Goal: Task Accomplishment & Management: Manage account settings

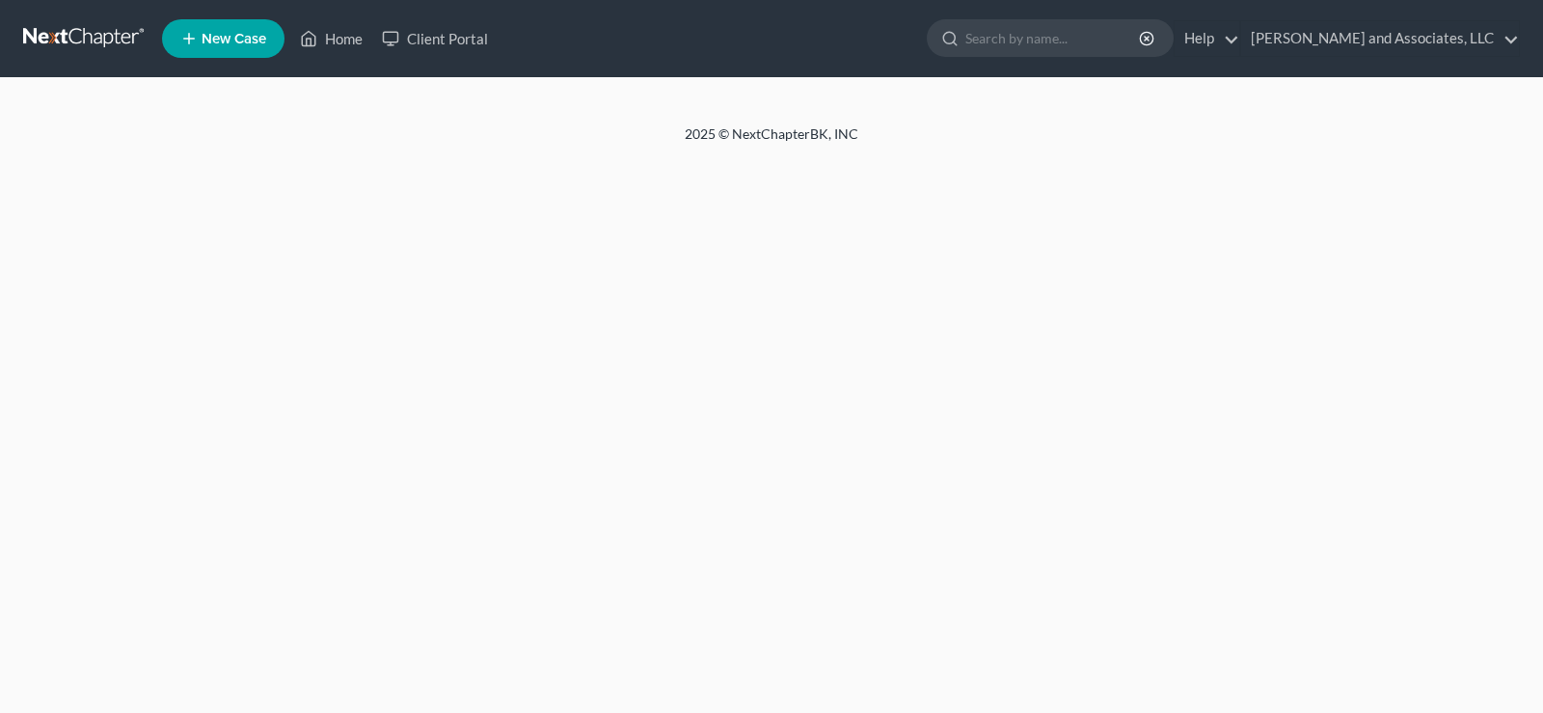
select select "1"
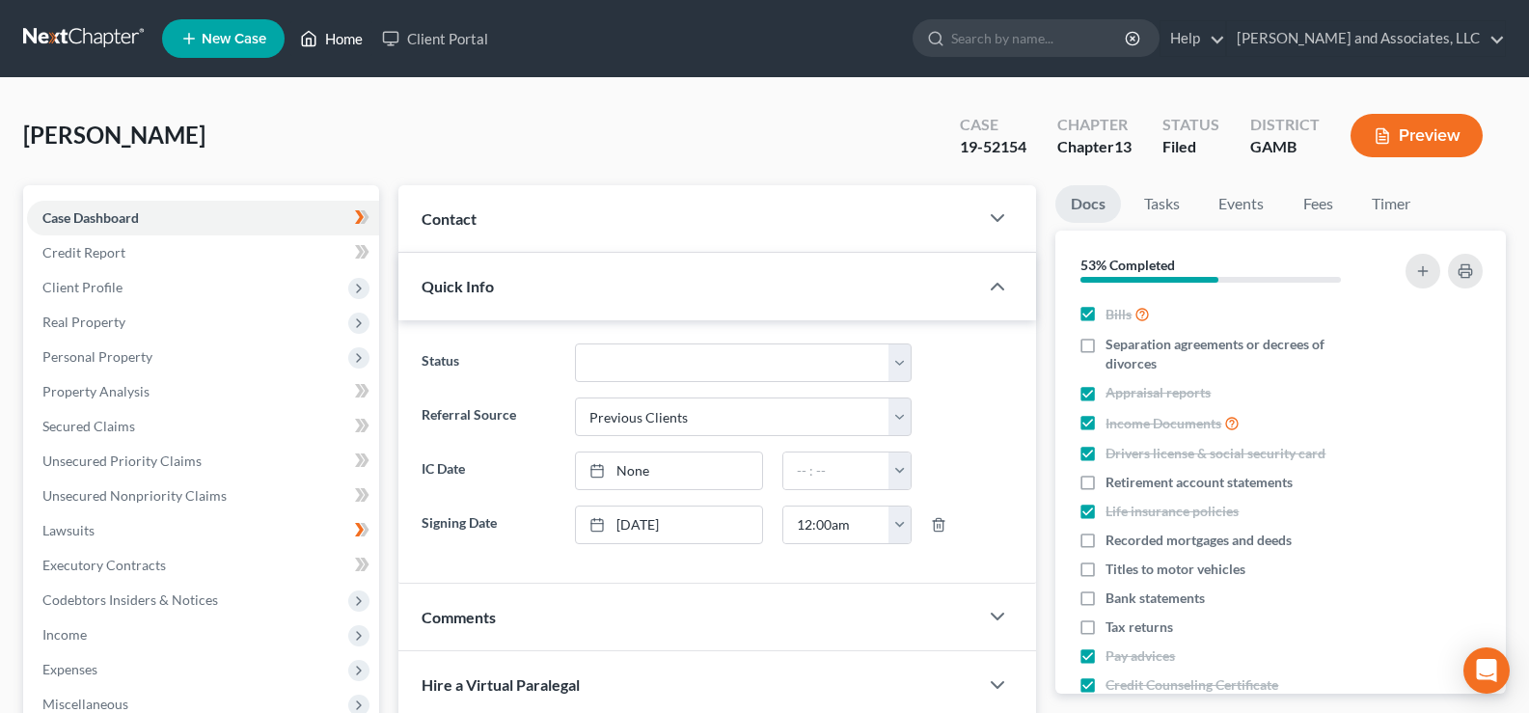
click at [338, 38] on link "Home" at bounding box center [331, 38] width 82 height 35
click at [341, 38] on link "Home" at bounding box center [331, 38] width 82 height 35
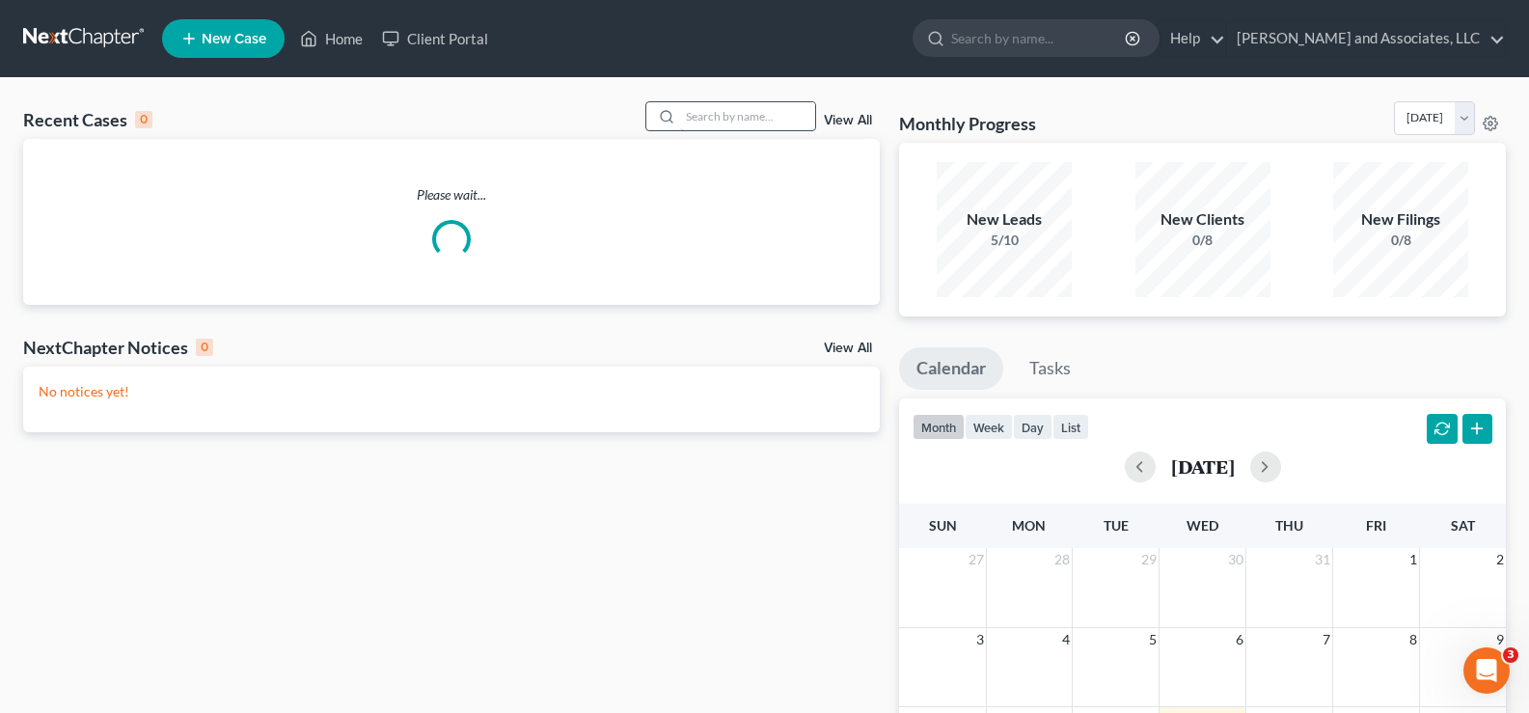
click at [764, 114] on input "search" at bounding box center [747, 116] width 135 height 28
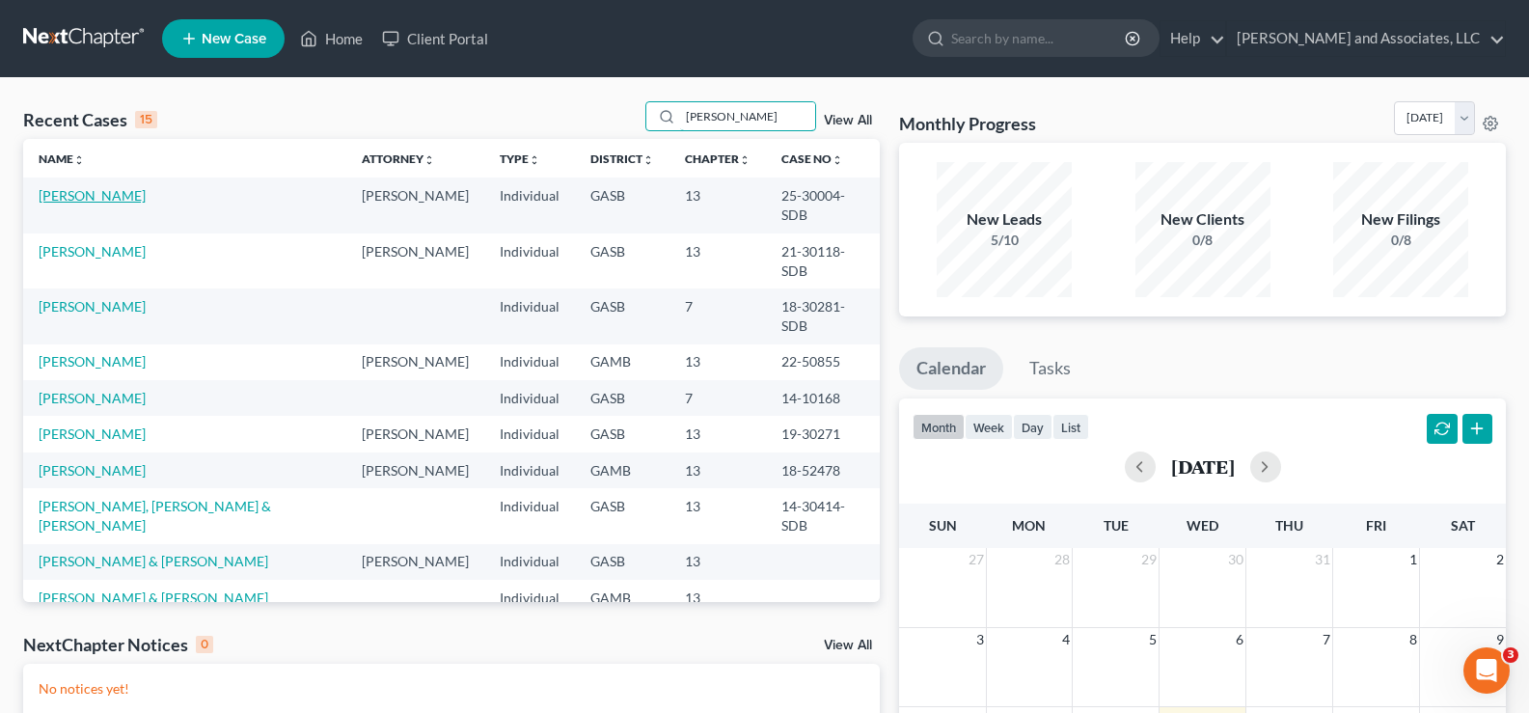
type input "willie"
click at [62, 187] on link "Horne, Willie" at bounding box center [92, 195] width 107 height 16
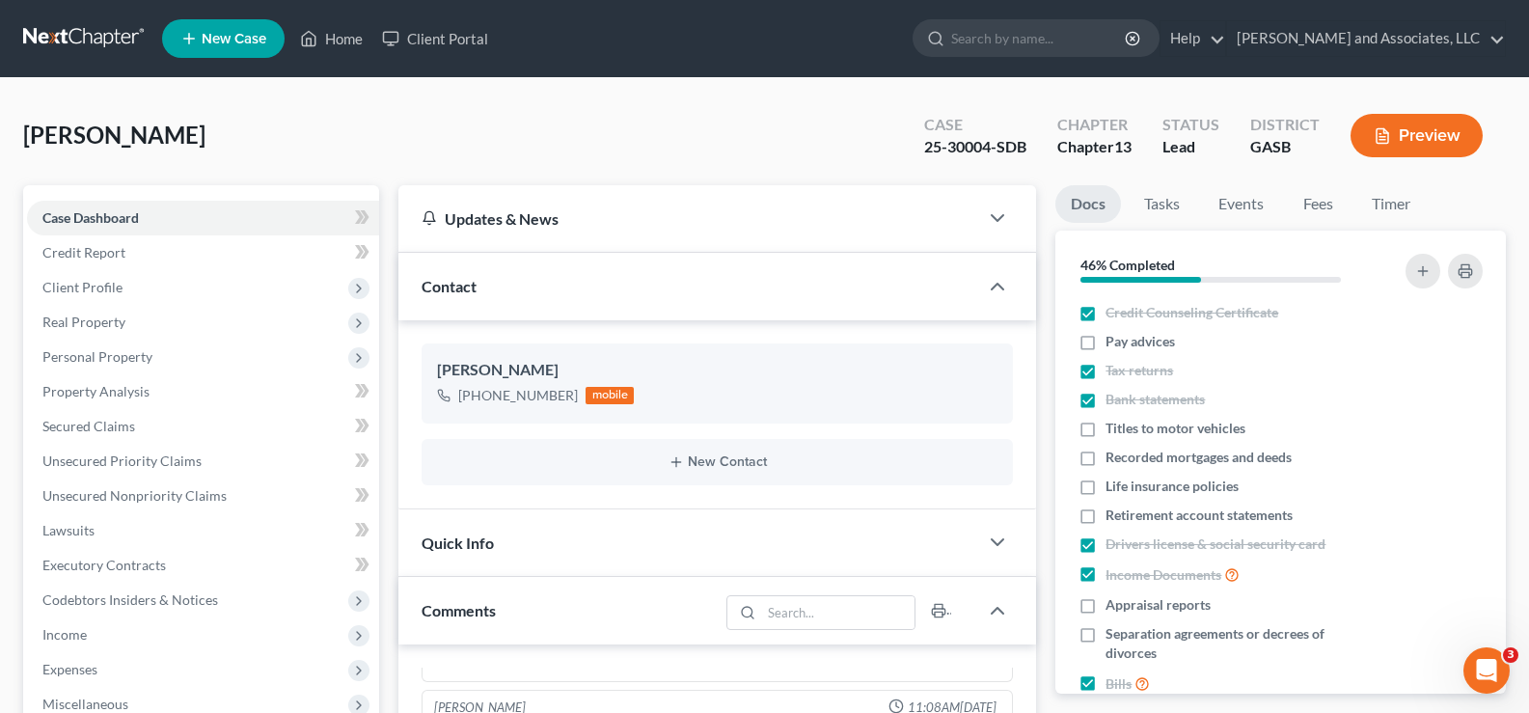
scroll to position [1416, 0]
click at [93, 286] on span "Client Profile" at bounding box center [82, 287] width 80 height 16
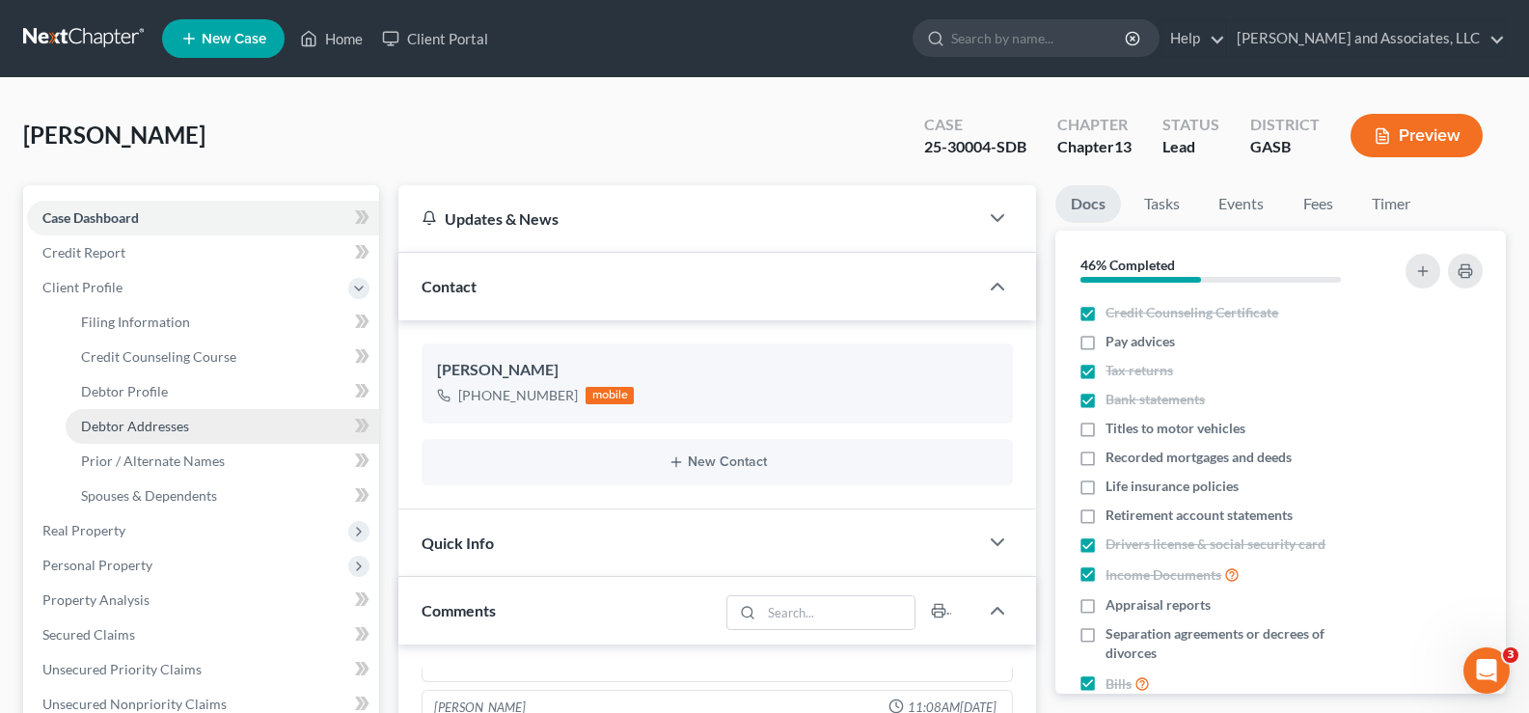
click at [131, 422] on span "Debtor Addresses" at bounding box center [135, 426] width 108 height 16
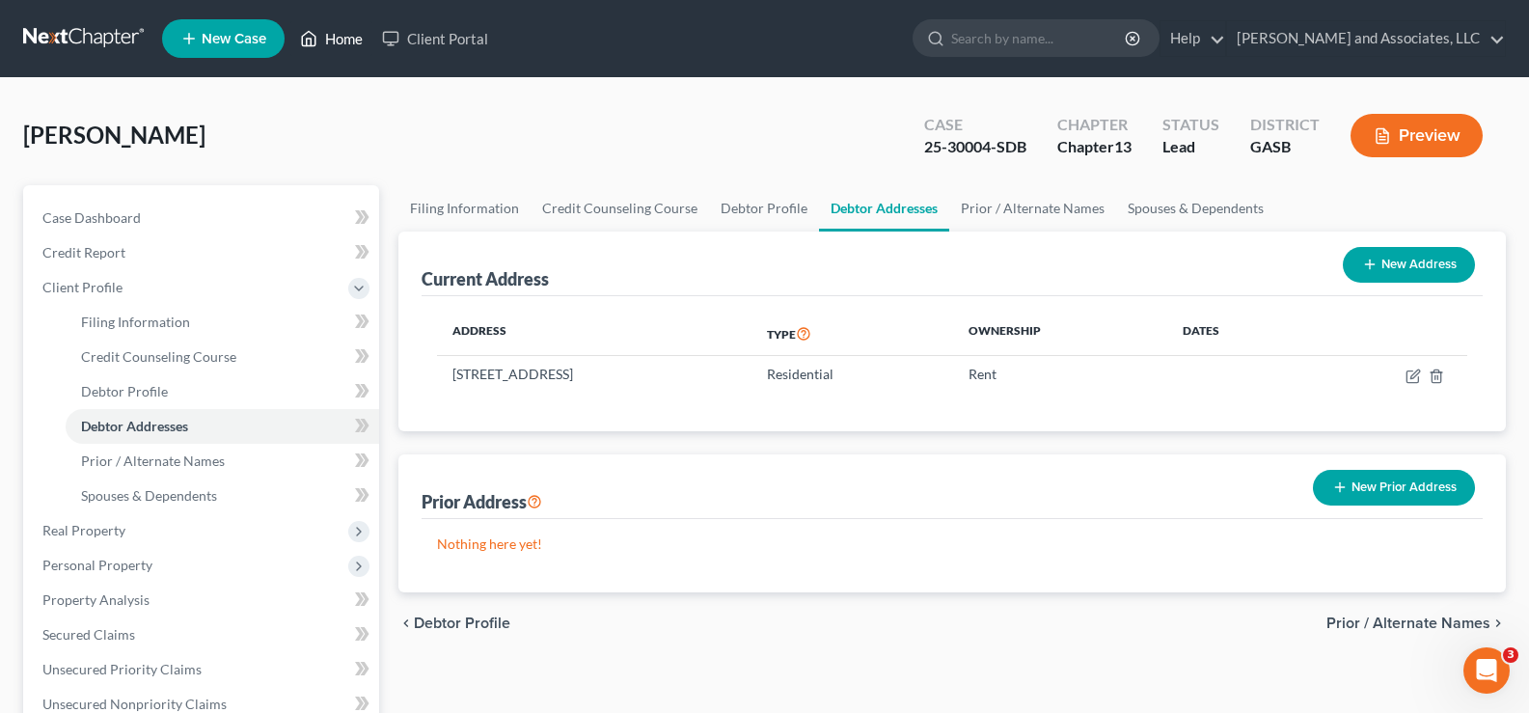
click at [352, 42] on link "Home" at bounding box center [331, 38] width 82 height 35
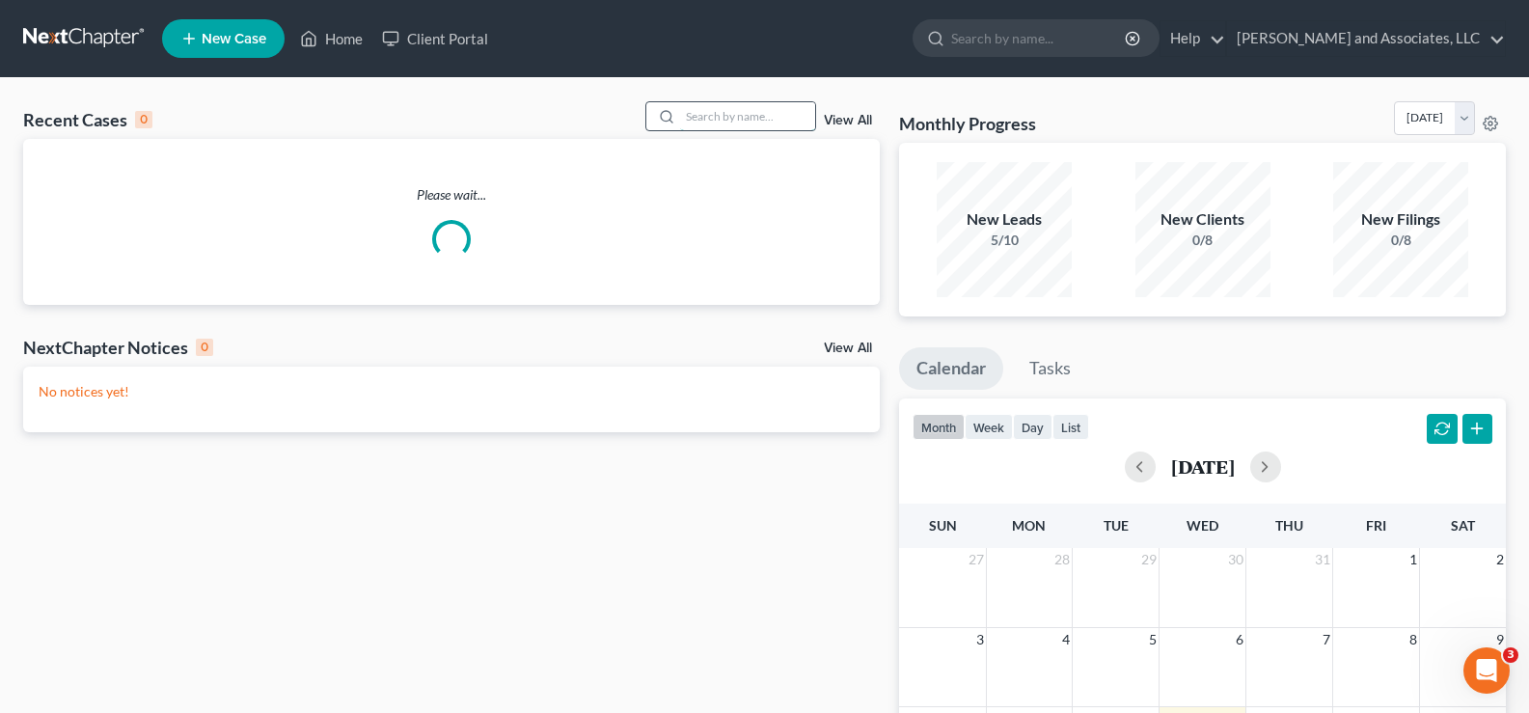
click at [800, 120] on input "search" at bounding box center [747, 116] width 135 height 28
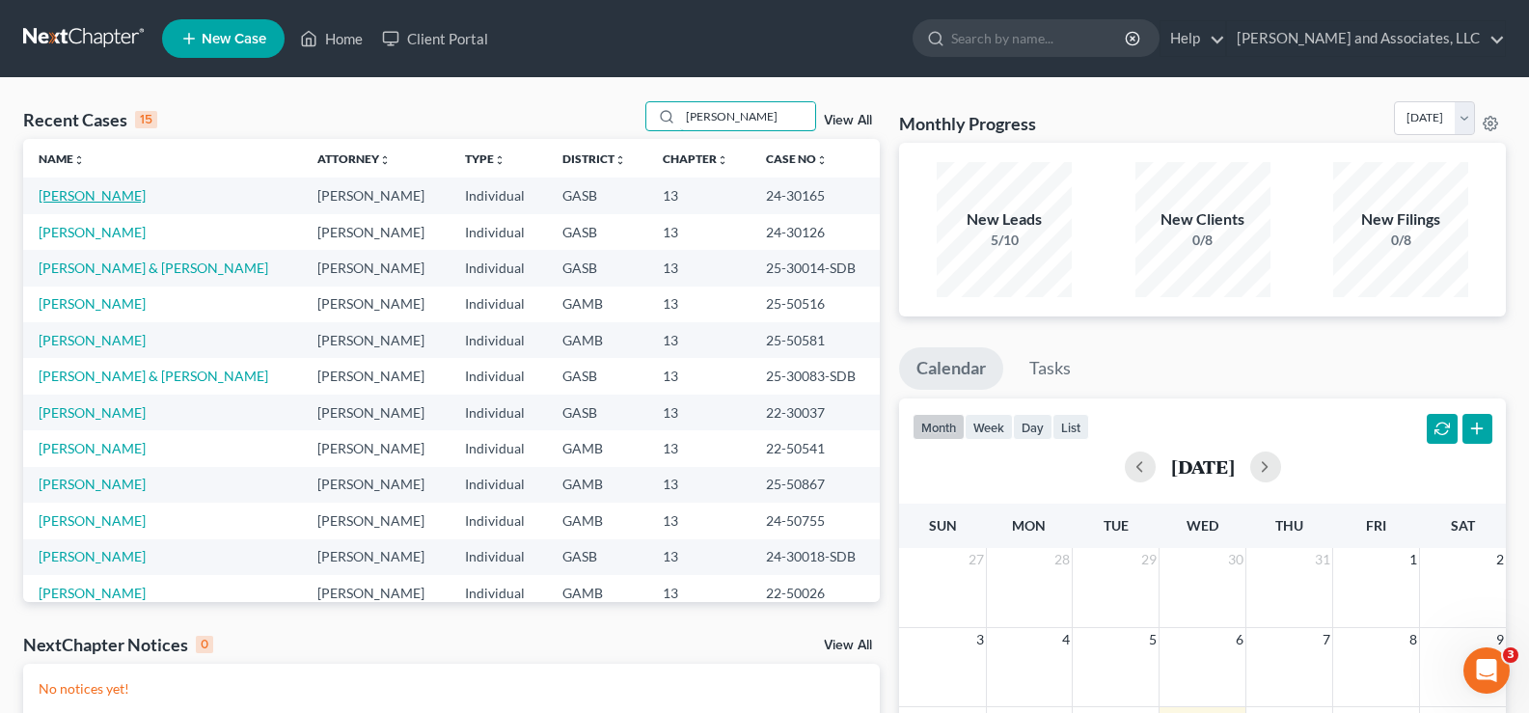
type input "williams"
click at [82, 195] on link "Horne, William" at bounding box center [92, 195] width 107 height 16
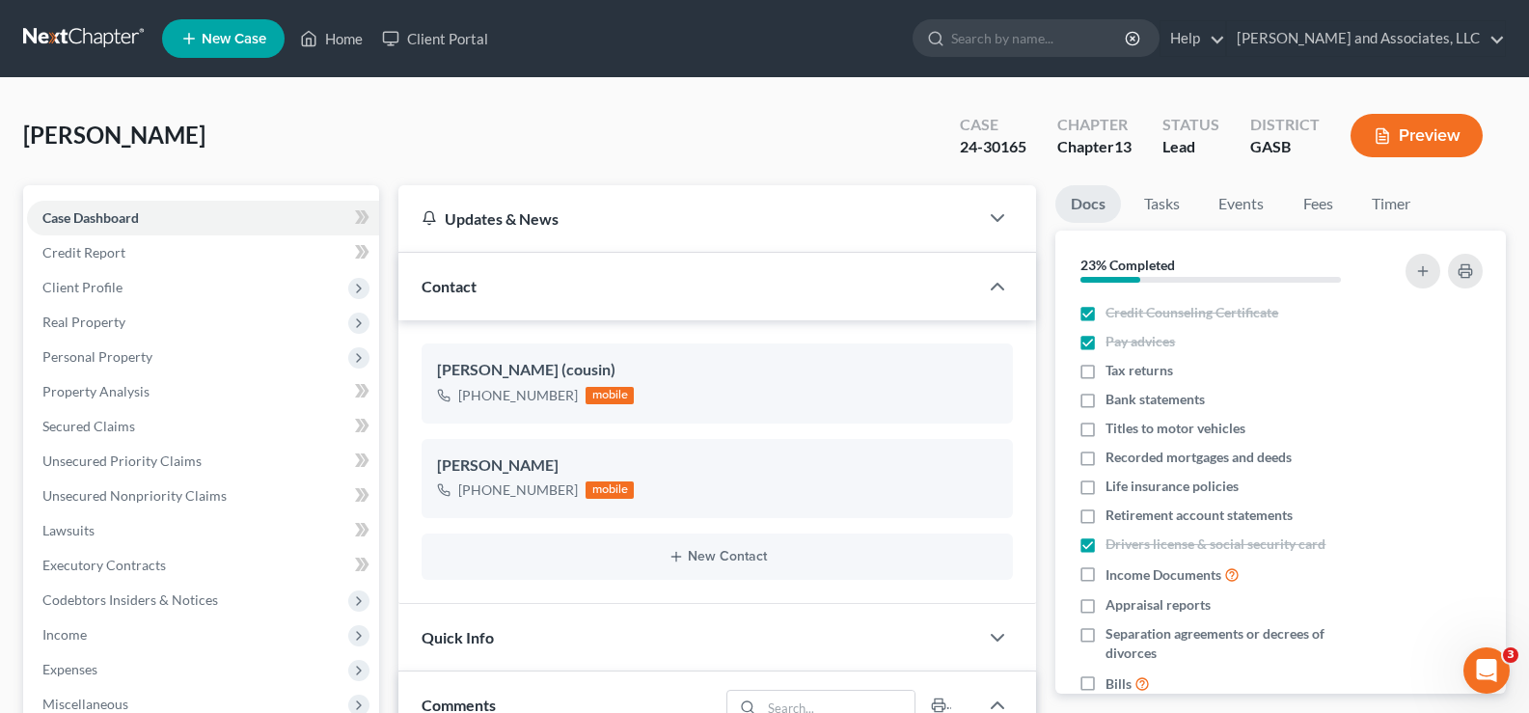
scroll to position [17916, 0]
click at [79, 288] on span "Client Profile" at bounding box center [82, 287] width 80 height 16
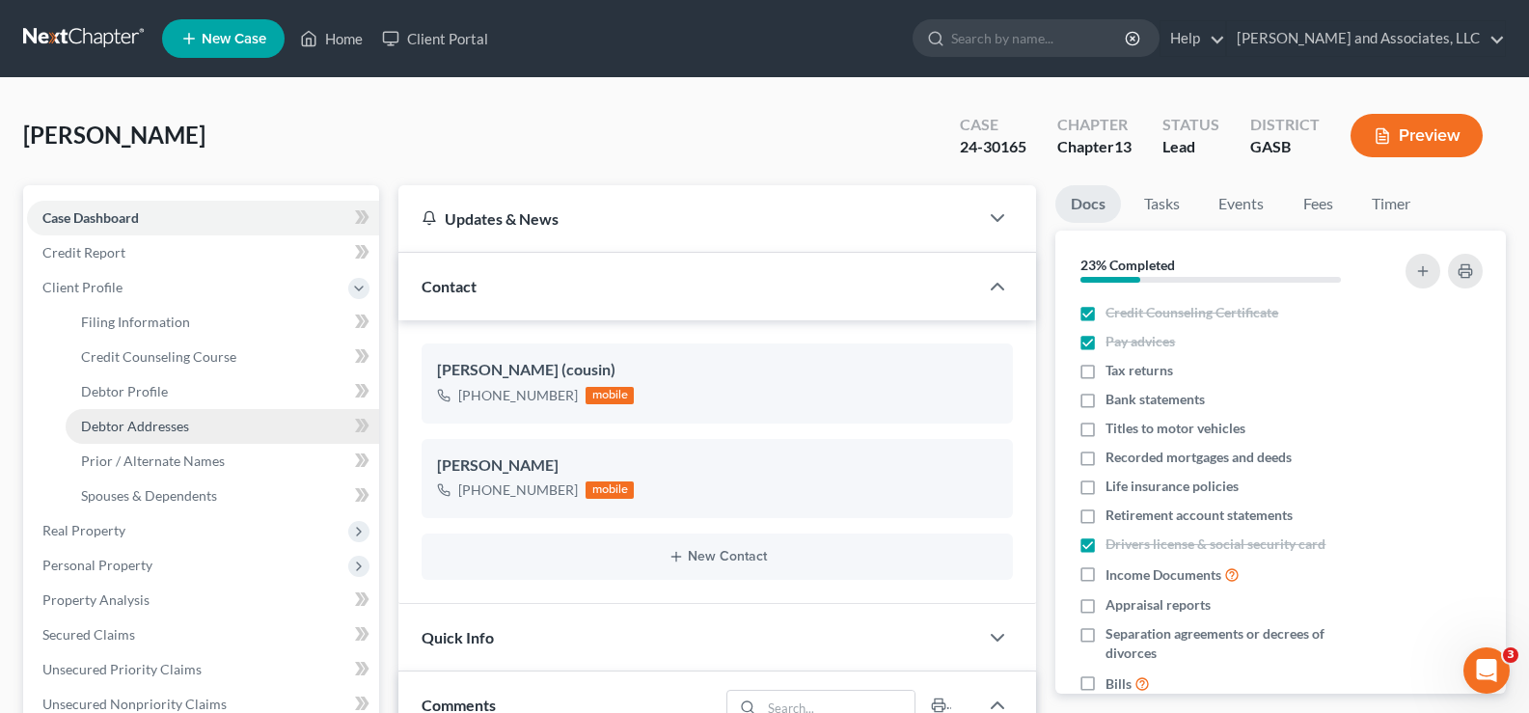
click at [125, 418] on span "Debtor Addresses" at bounding box center [135, 426] width 108 height 16
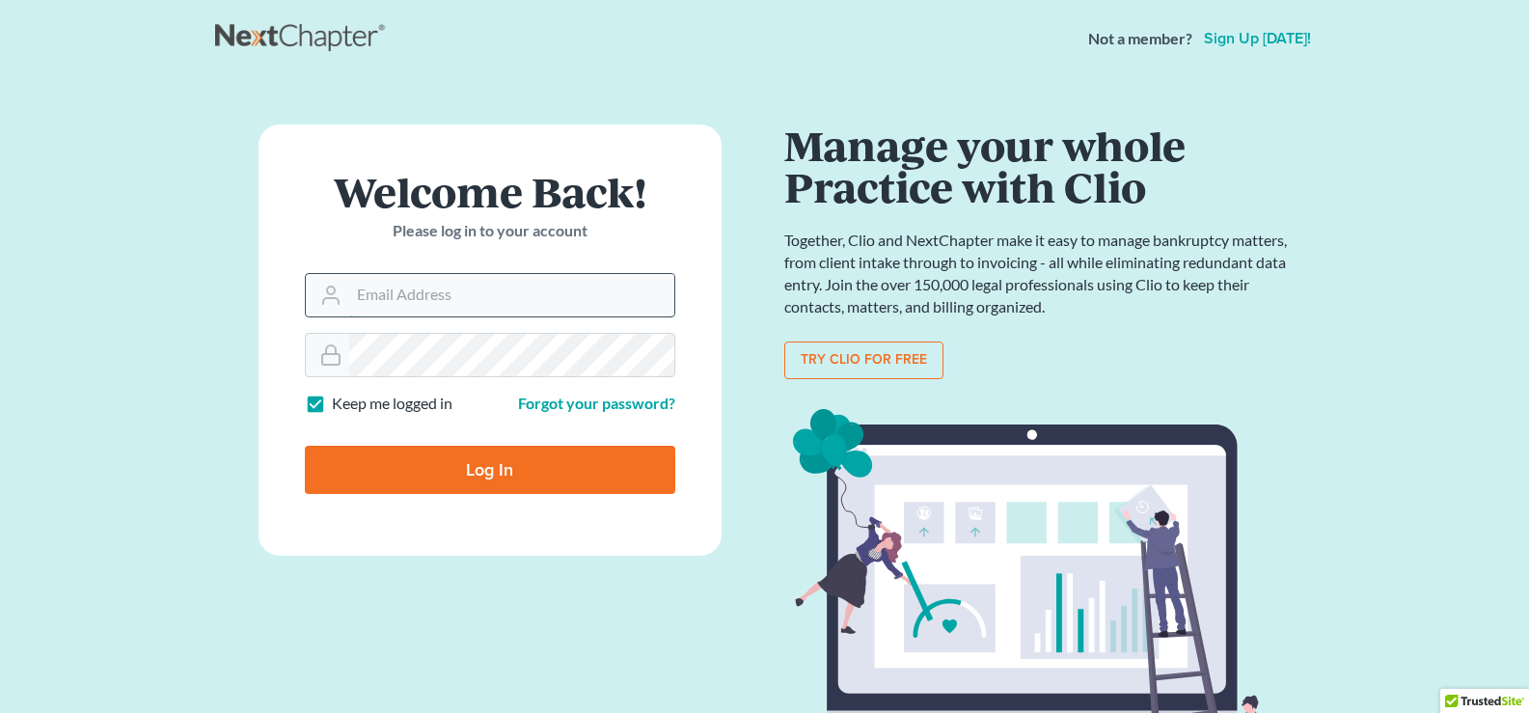
click at [410, 296] on input "Email Address" at bounding box center [511, 295] width 325 height 42
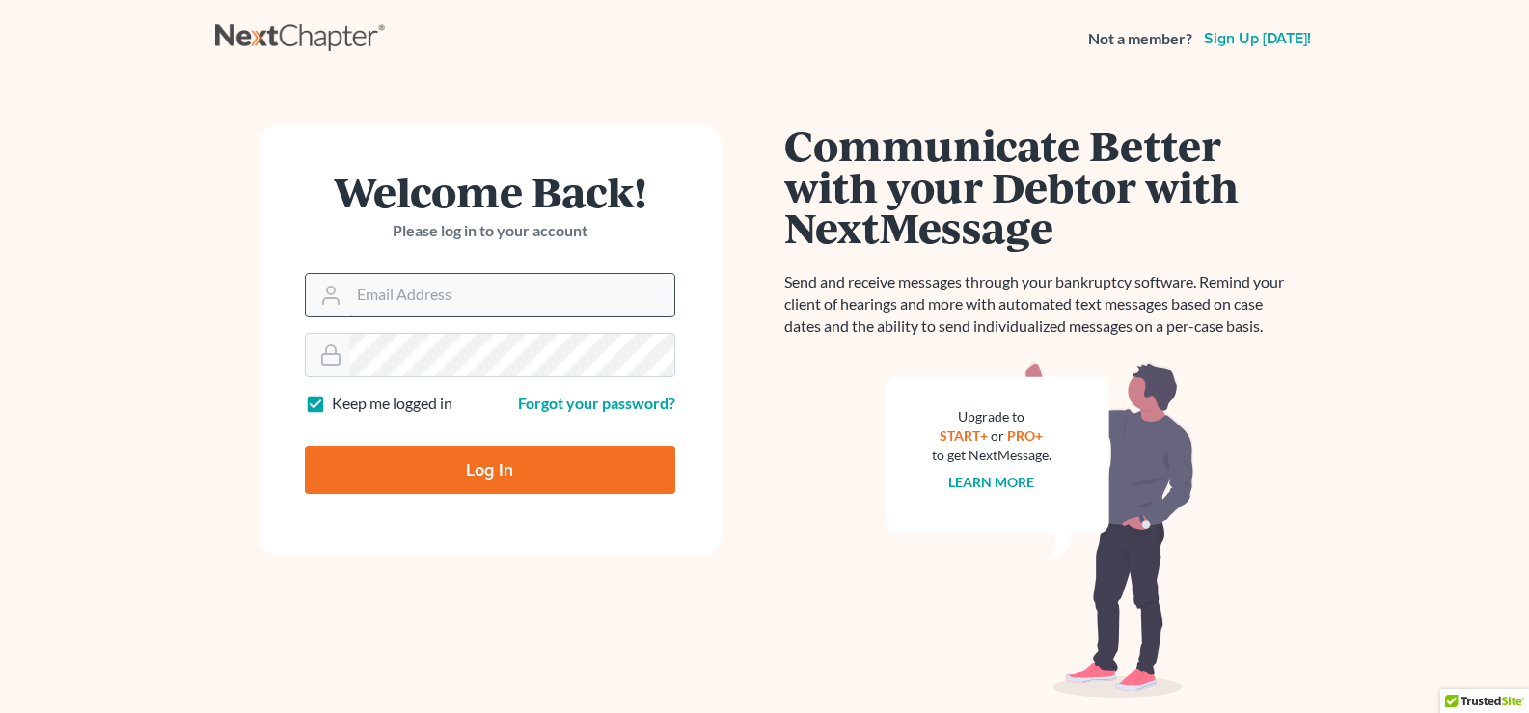
type input "[EMAIL_ADDRESS][DOMAIN_NAME]"
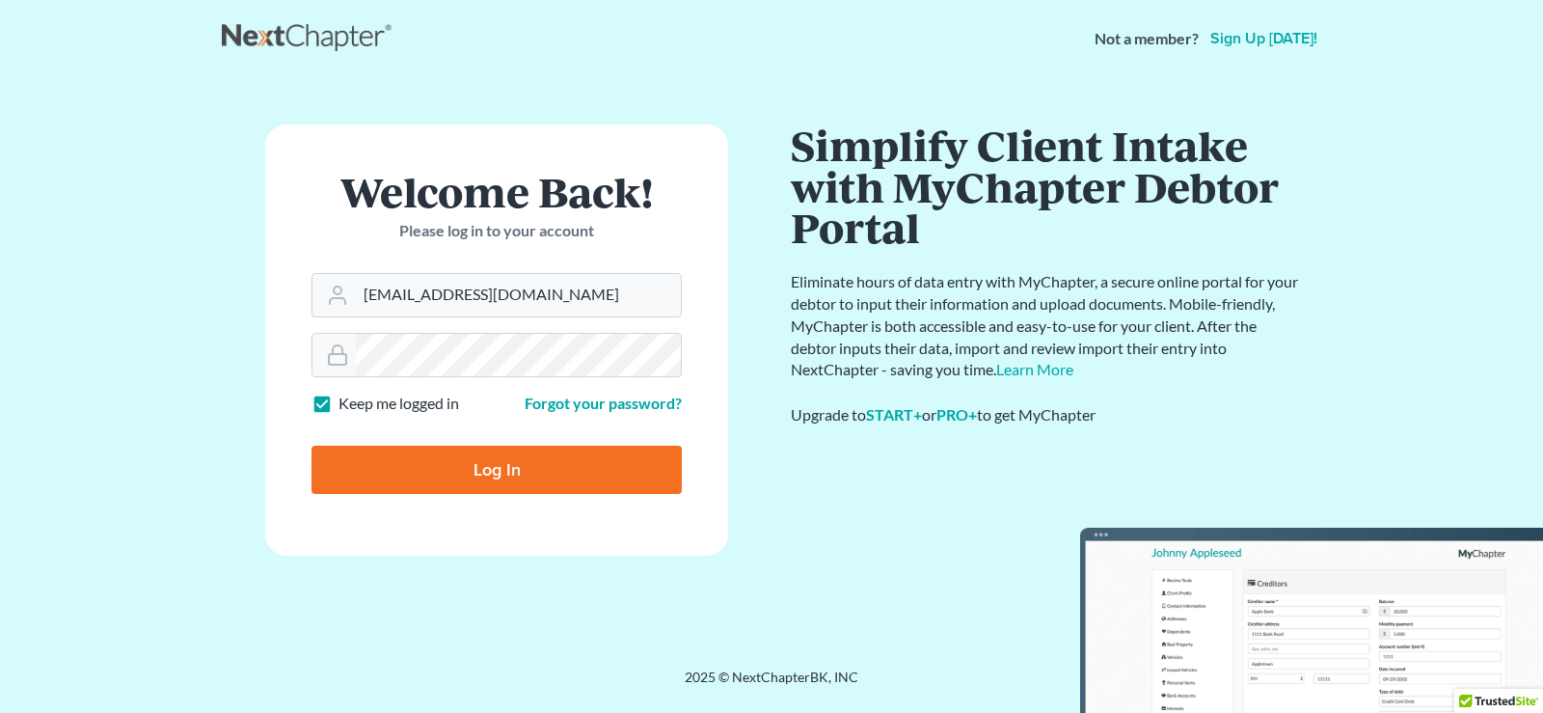
click at [488, 482] on input "Log In" at bounding box center [497, 470] width 370 height 48
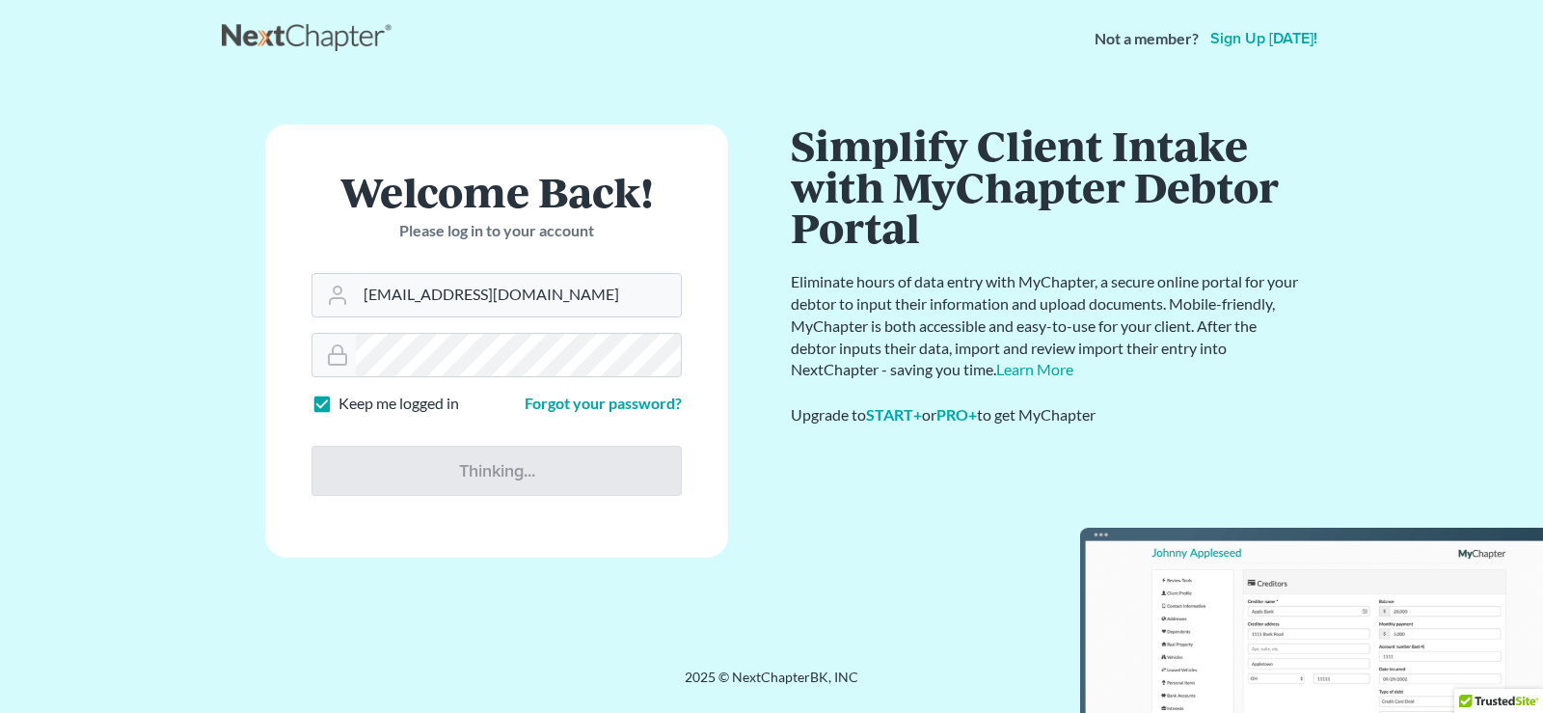
type input "Thinking..."
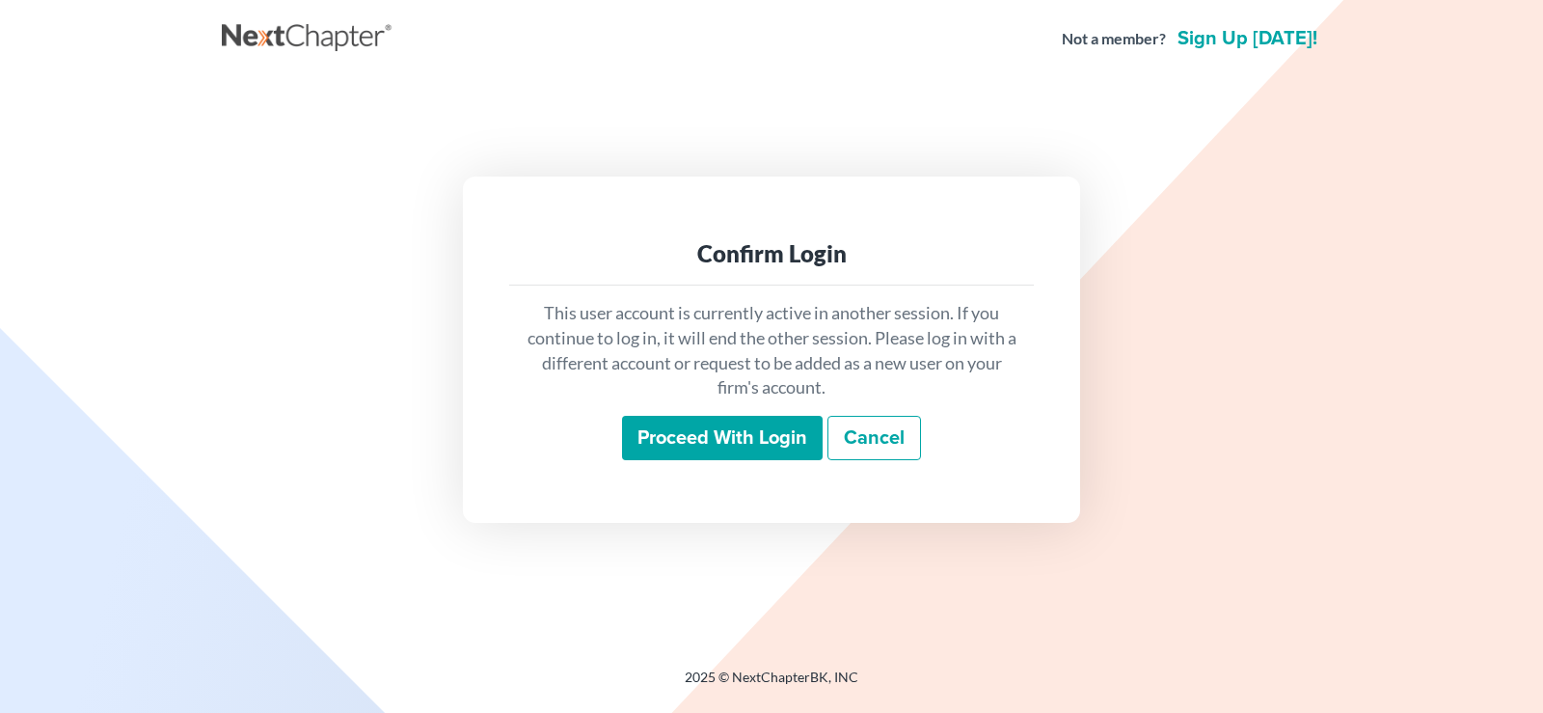
click input "Proceed with login"
